Goal: Information Seeking & Learning: Learn about a topic

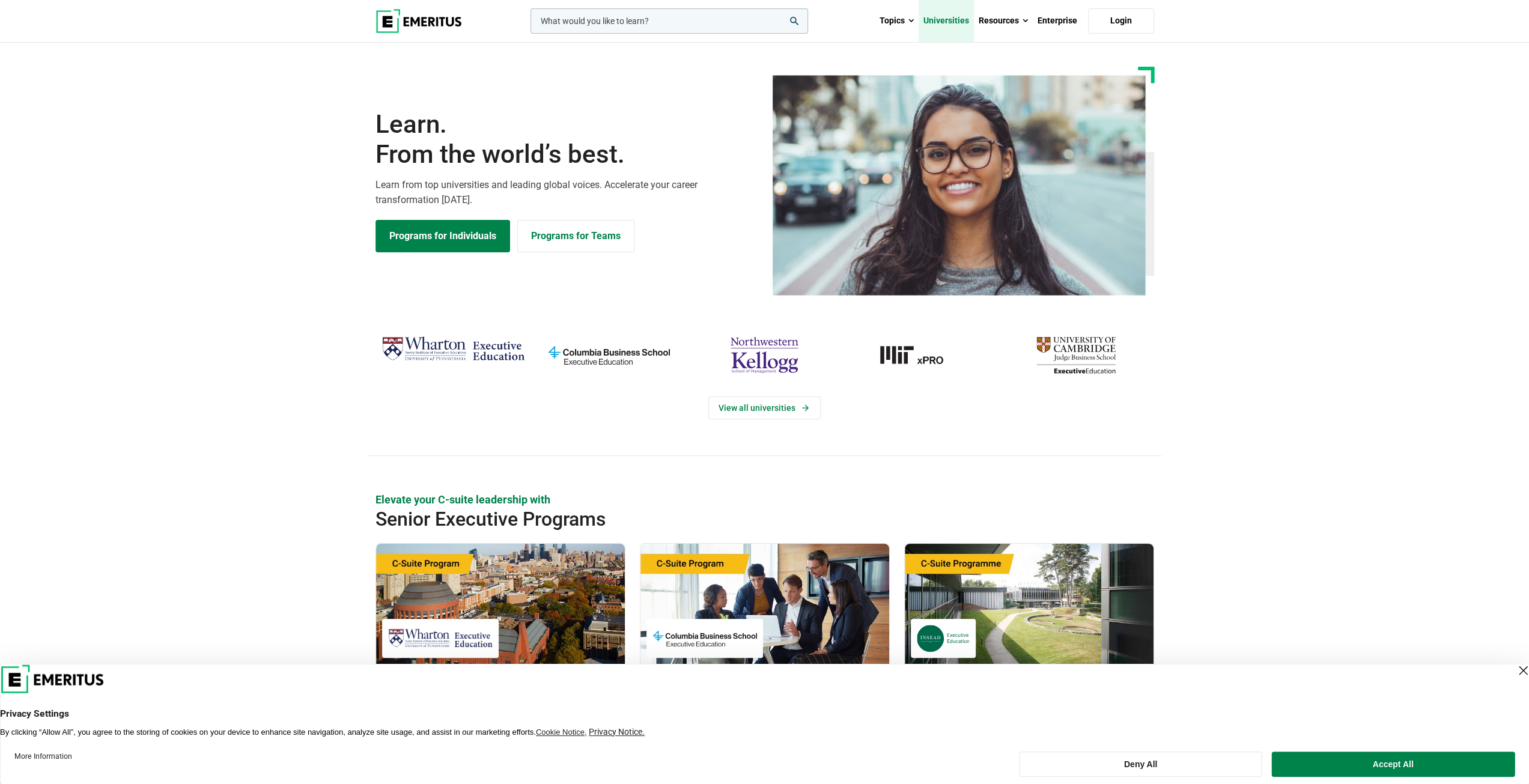
click at [968, 26] on link "Universities" at bounding box center [946, 21] width 55 height 42
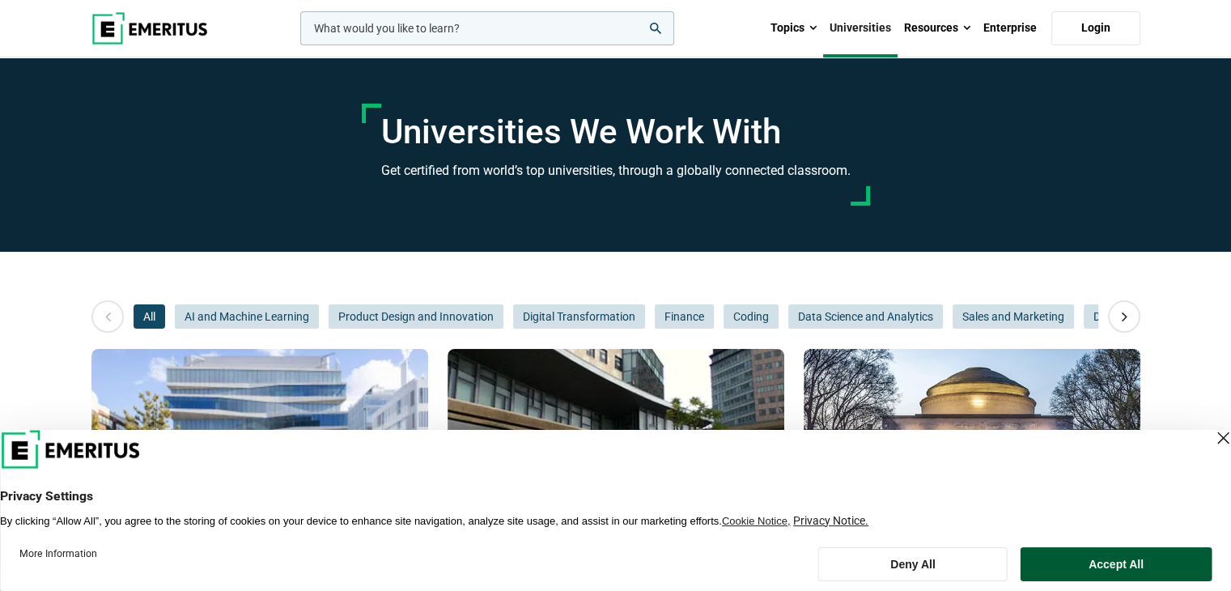
click at [1074, 557] on button "Accept All" at bounding box center [1115, 564] width 191 height 34
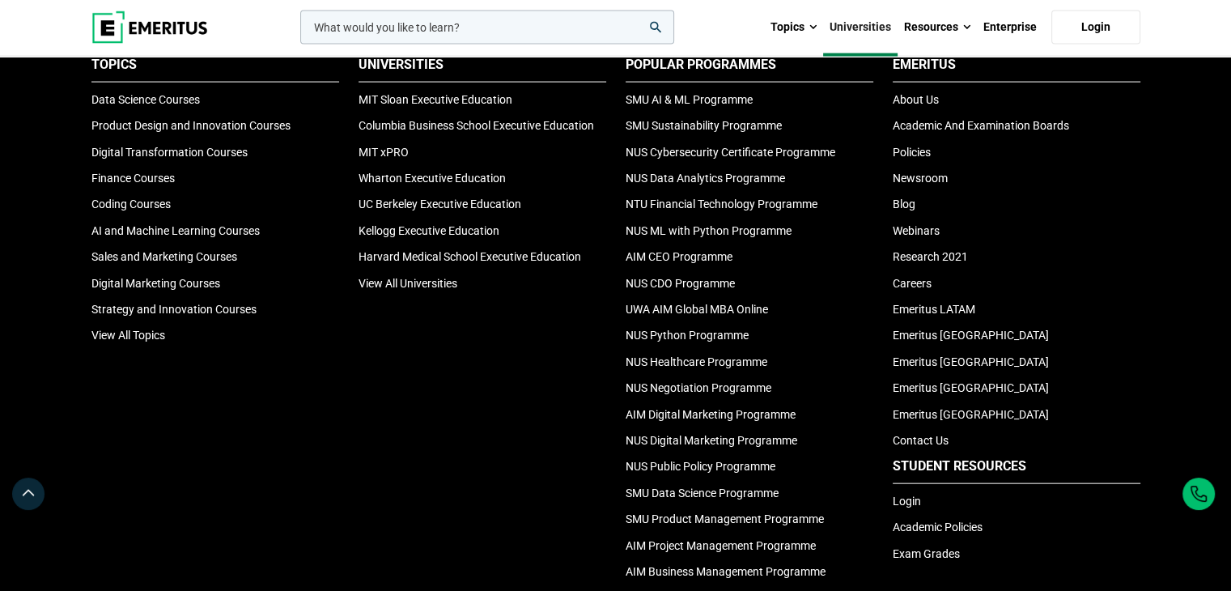
scroll to position [3448, 0]
click at [692, 116] on li "SMU Sustainability Programme" at bounding box center [749, 125] width 248 height 18
click at [692, 123] on link "SMU Sustainability Programme" at bounding box center [703, 124] width 156 height 13
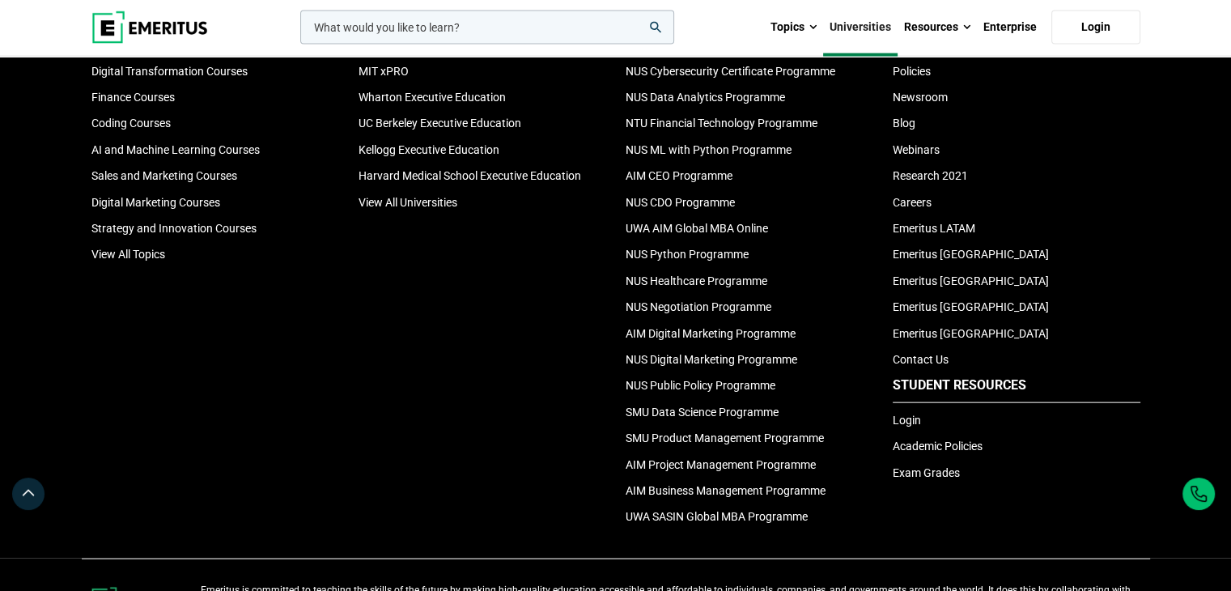
scroll to position [3528, 0]
click at [690, 438] on link "SMU Product Management Programme" at bounding box center [724, 436] width 198 height 13
click at [661, 468] on link "AIM Project Management Programme" at bounding box center [720, 463] width 190 height 13
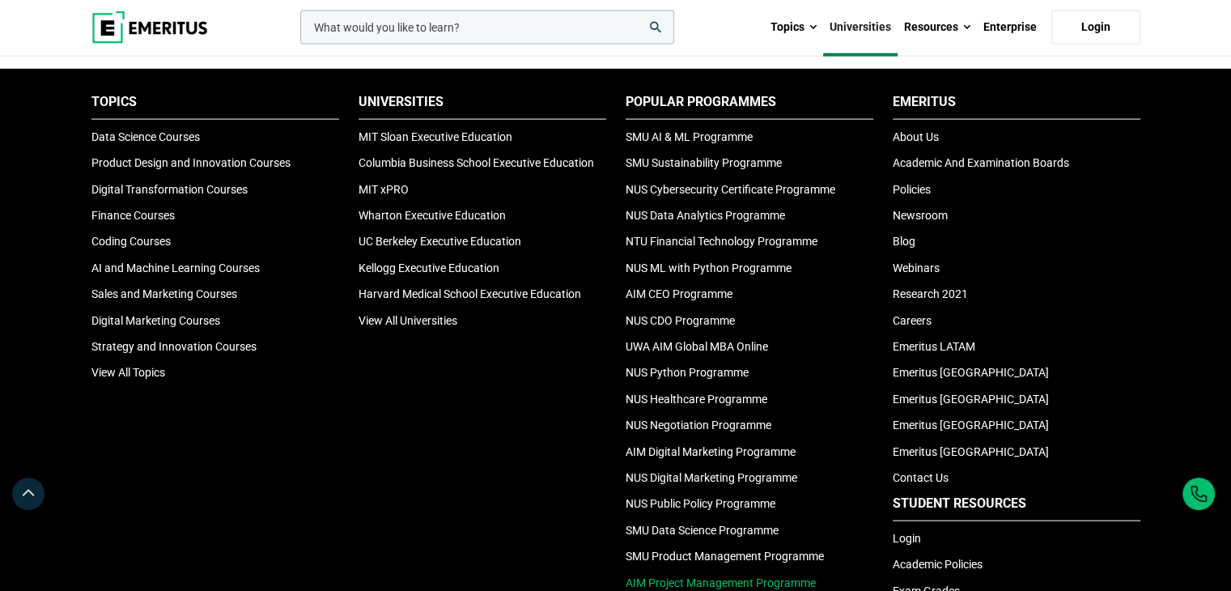
scroll to position [3408, 0]
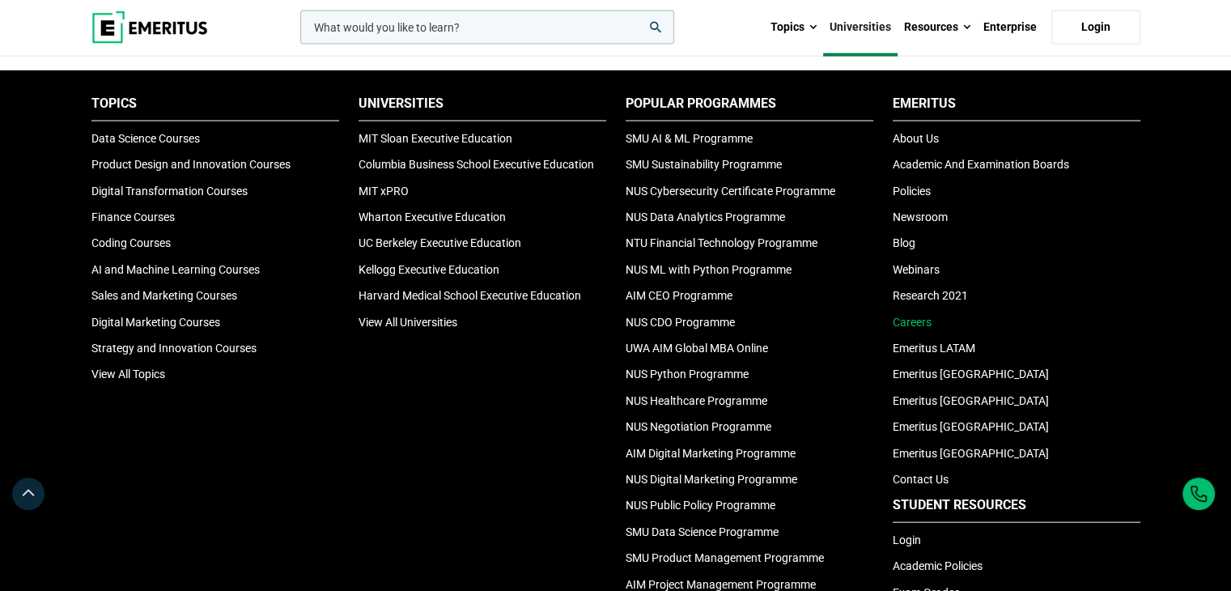
click at [918, 324] on link "Careers" at bounding box center [911, 322] width 39 height 13
